Goal: Use online tool/utility

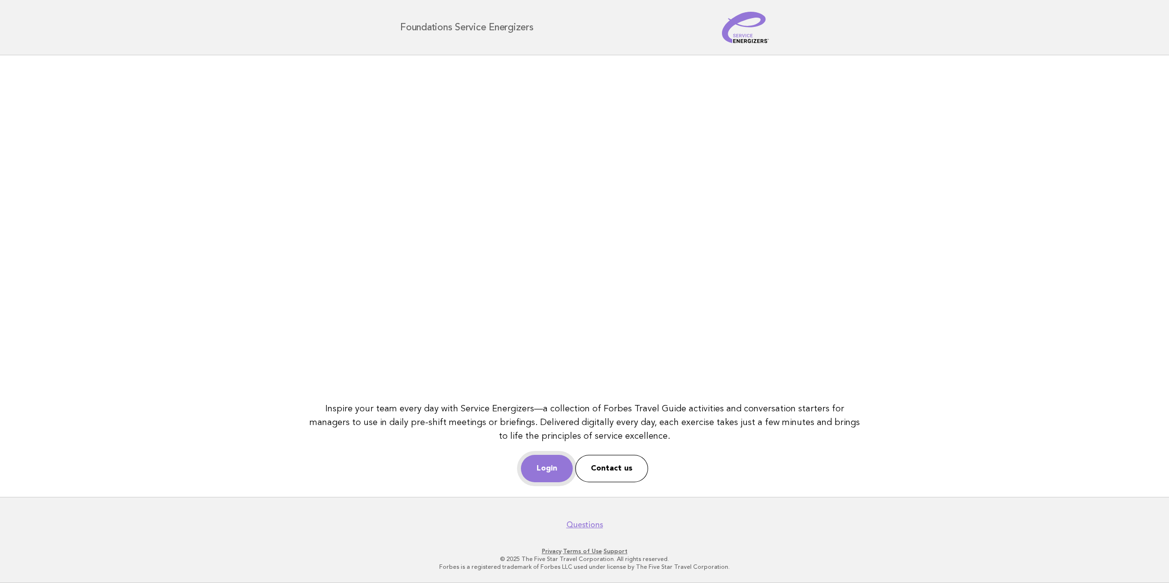
click at [551, 476] on link "Login" at bounding box center [547, 468] width 52 height 27
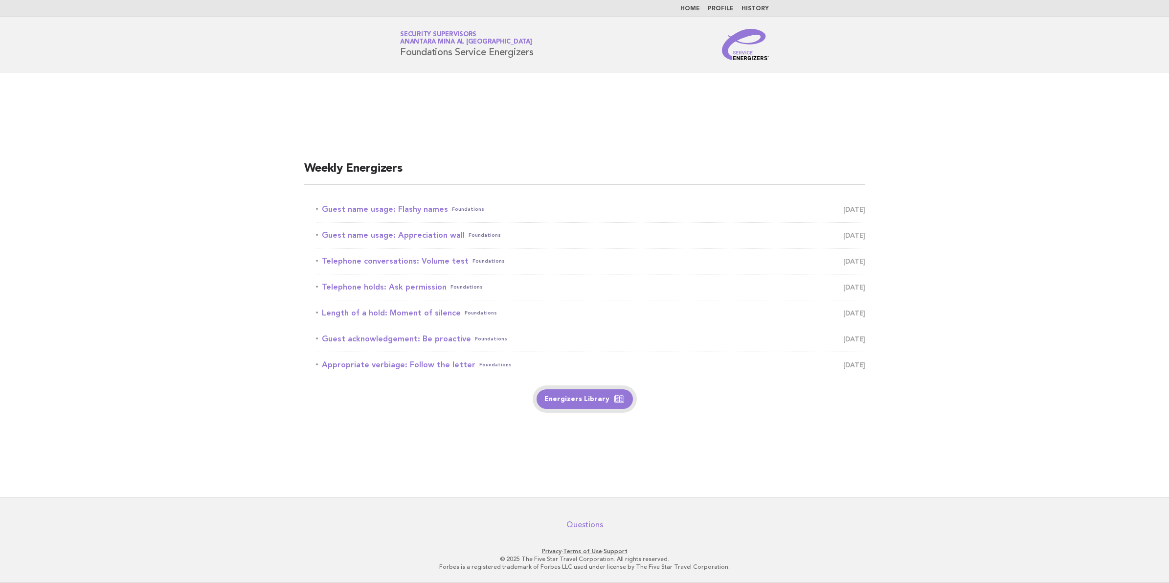
click at [582, 397] on link "Energizers Library" at bounding box center [585, 399] width 96 height 20
click at [378, 206] on link "Guest name usage: Flashy names Foundations August 17" at bounding box center [590, 210] width 549 height 14
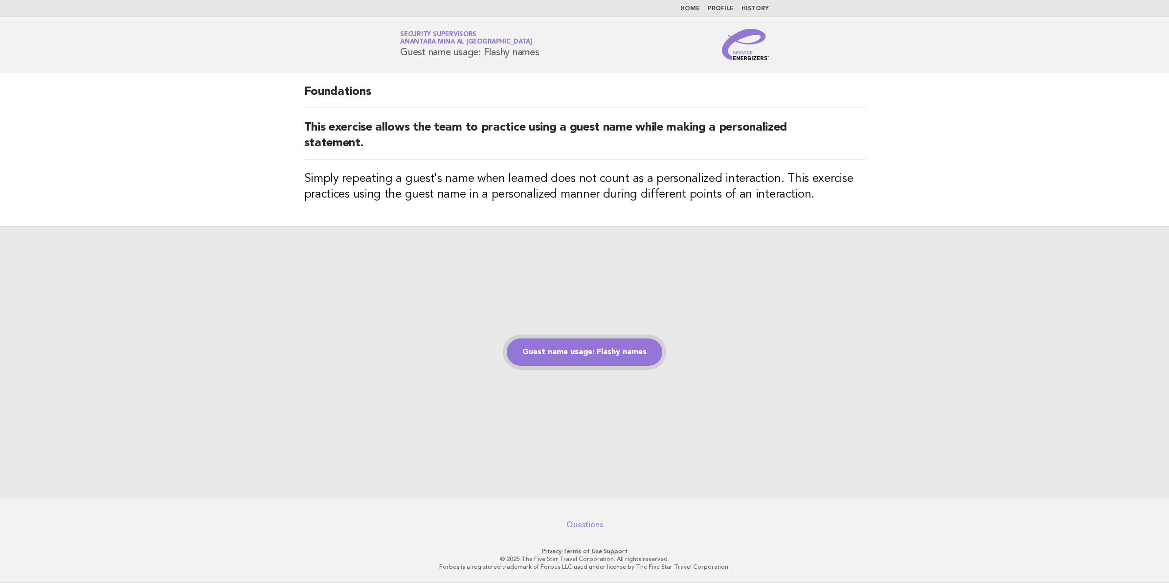
click at [557, 341] on link "Guest name usage: Flashy names" at bounding box center [585, 352] width 156 height 27
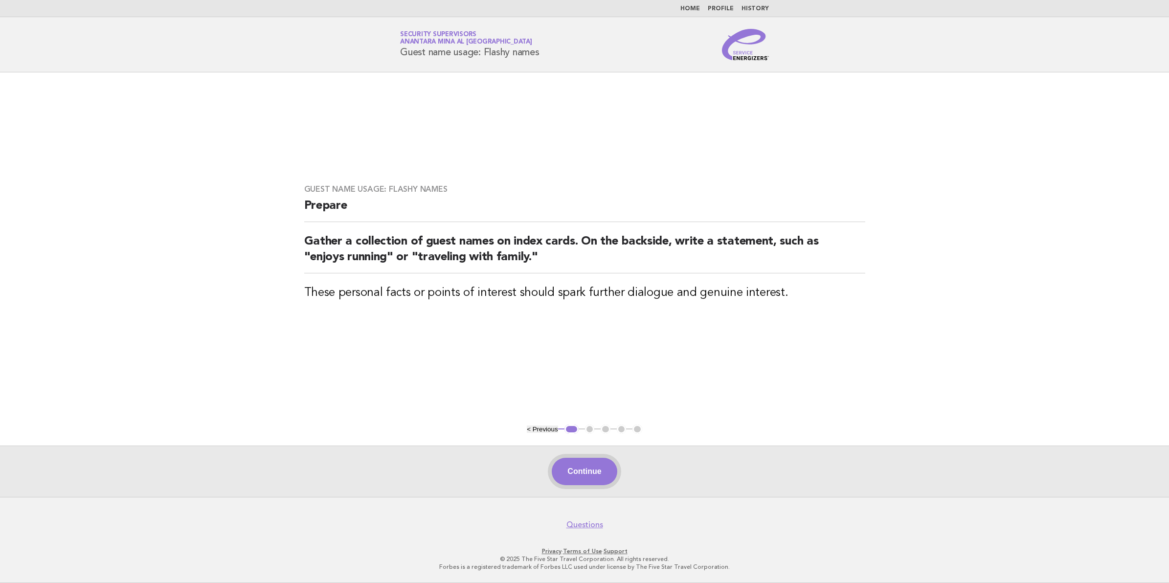
click at [583, 474] on button "Continue" at bounding box center [584, 471] width 65 height 27
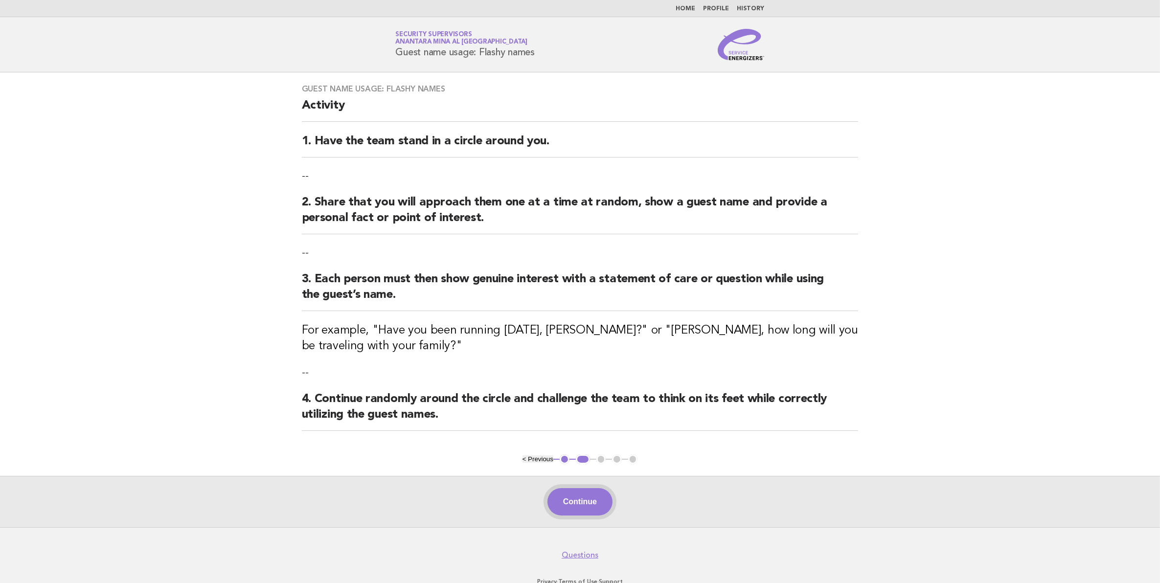
click at [581, 494] on button "Continue" at bounding box center [580, 501] width 65 height 27
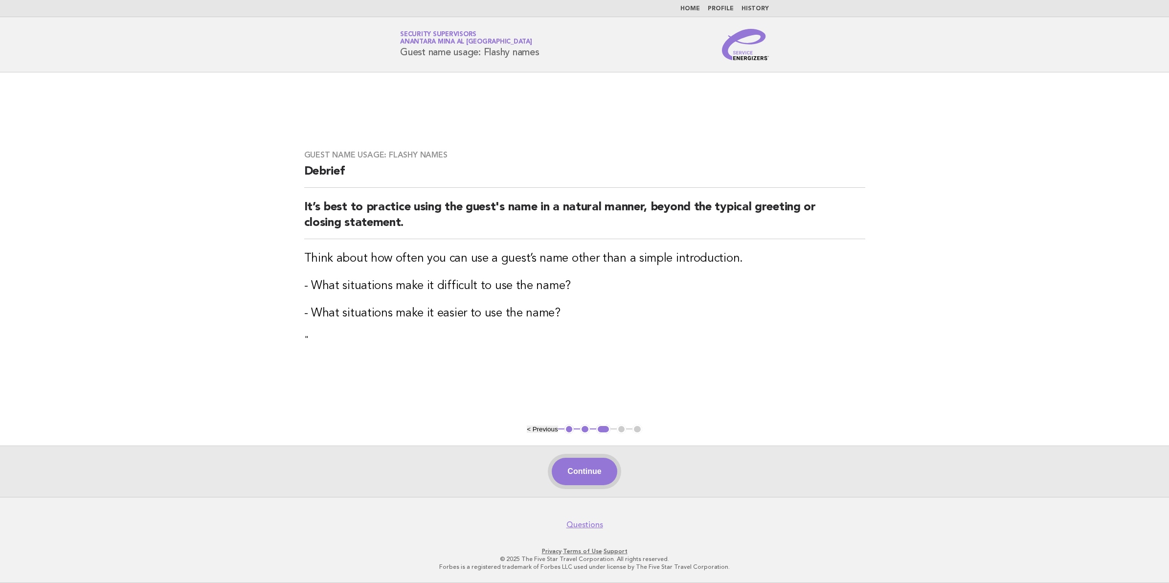
click at [593, 482] on button "Continue" at bounding box center [584, 471] width 65 height 27
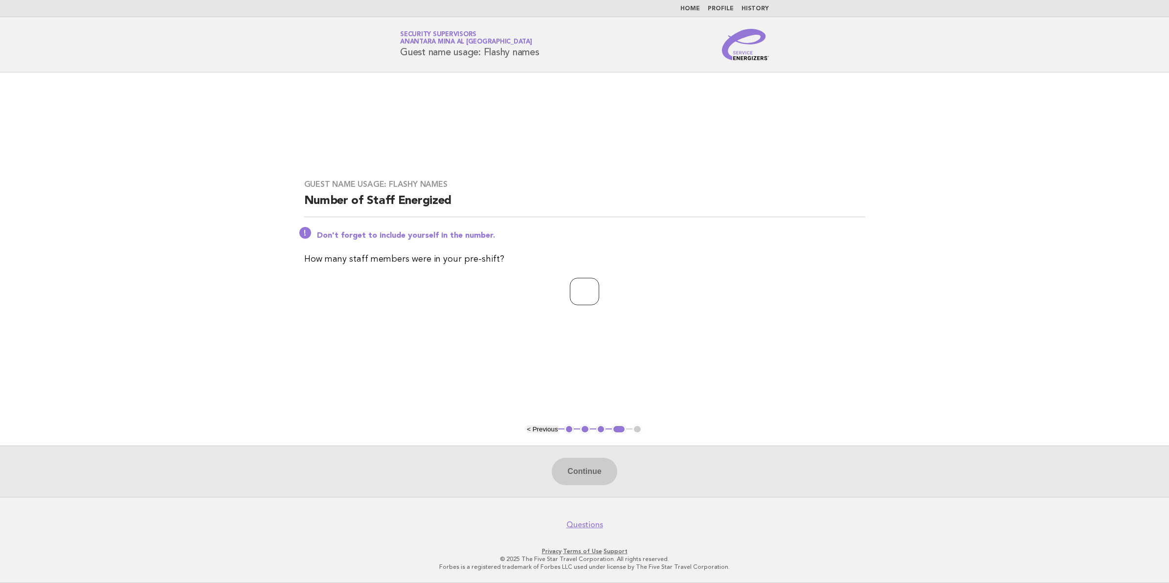
click at [580, 292] on input "number" at bounding box center [584, 291] width 29 height 27
type input "**"
click at [569, 471] on button "Continue" at bounding box center [584, 471] width 65 height 27
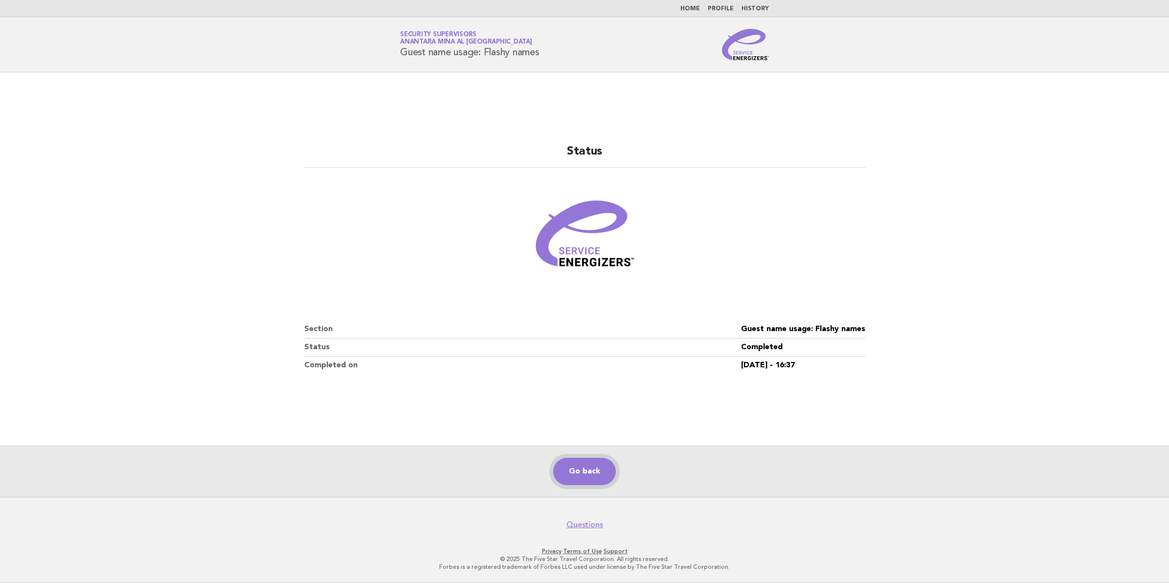
click at [588, 461] on link "Go back" at bounding box center [584, 471] width 63 height 27
